Goal: Find specific page/section: Find specific page/section

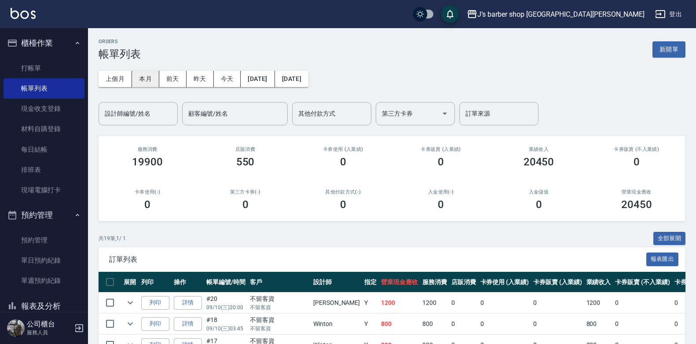
click at [146, 84] on button "本月" at bounding box center [145, 79] width 27 height 16
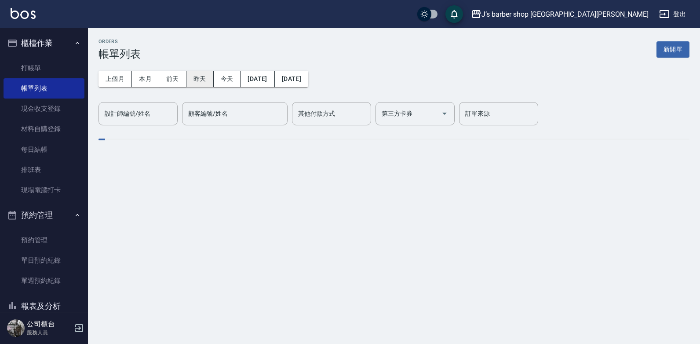
click at [198, 83] on button "昨天" at bounding box center [200, 79] width 27 height 16
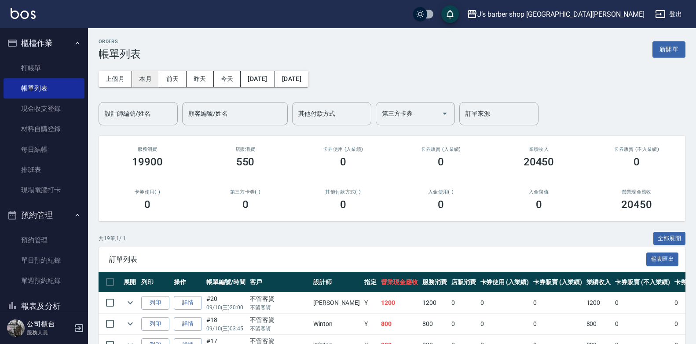
click at [138, 76] on button "本月" at bounding box center [145, 79] width 27 height 16
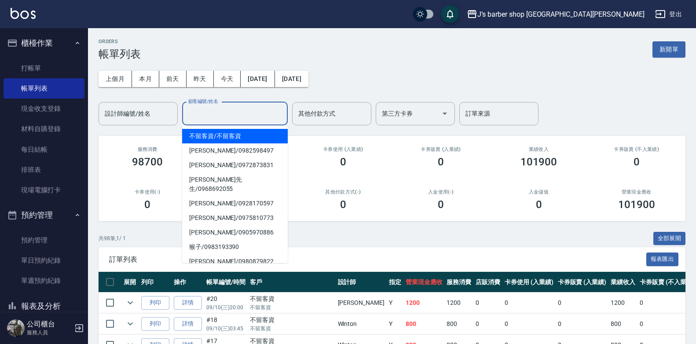
click at [256, 110] on input "顧客編號/姓名" at bounding box center [235, 113] width 98 height 15
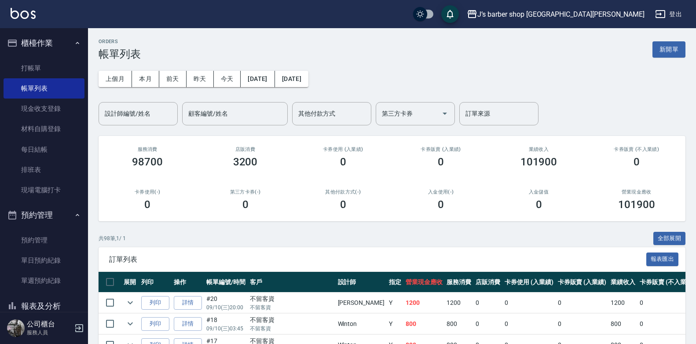
click at [337, 143] on div "卡券使用 (入業績) 0" at bounding box center [343, 157] width 98 height 43
click at [152, 115] on input "設計師編號/姓名" at bounding box center [138, 113] width 71 height 15
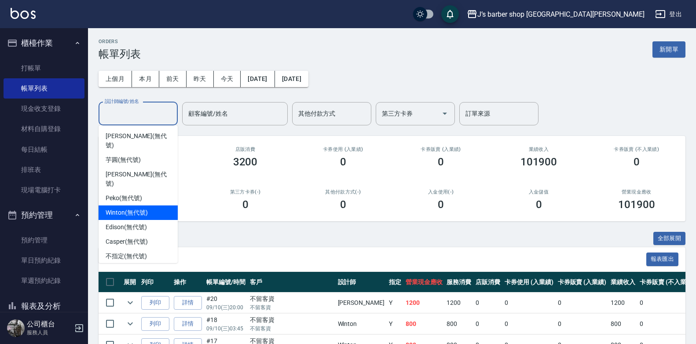
click at [145, 208] on span "Winton (無代號)" at bounding box center [127, 212] width 42 height 9
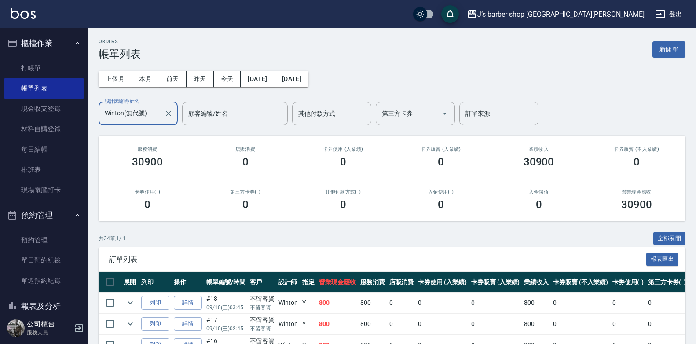
click at [150, 111] on input "Winton(無代號)" at bounding box center [132, 113] width 58 height 15
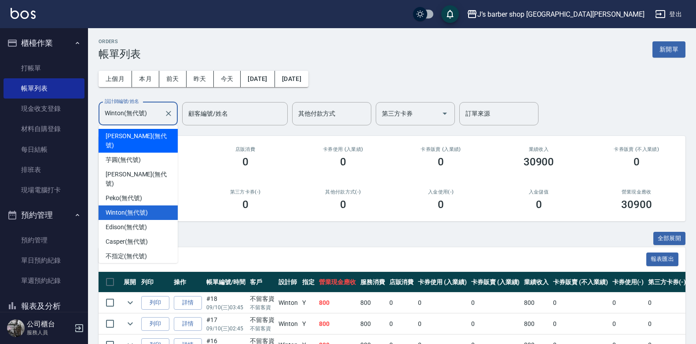
click at [156, 138] on div "[PERSON_NAME] (無代號)" at bounding box center [138, 141] width 79 height 24
type input "[PERSON_NAME](無代號)"
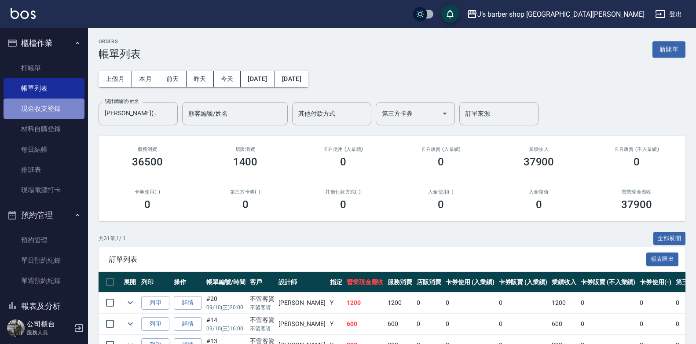
click at [48, 101] on link "現金收支登錄" at bounding box center [44, 109] width 81 height 20
